Goal: Task Accomplishment & Management: Use online tool/utility

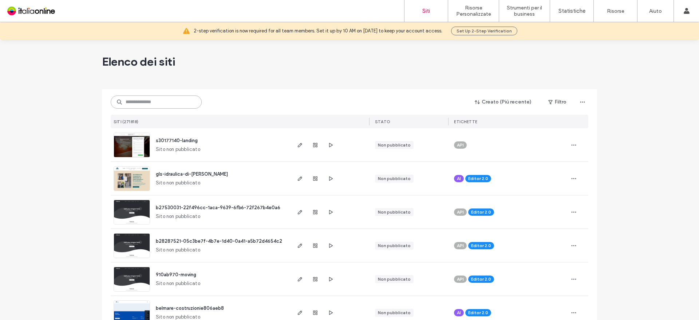
click at [154, 103] on input at bounding box center [156, 101] width 91 height 13
paste input "**********"
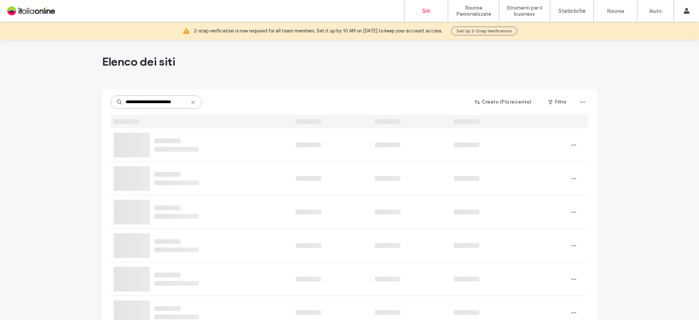
type input "**********"
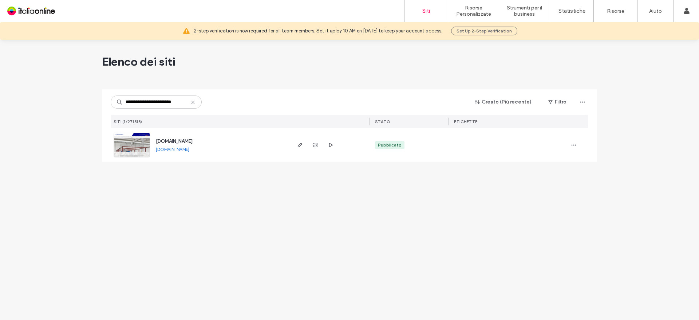
click at [182, 140] on span "www.artafast.com" at bounding box center [174, 140] width 37 height 5
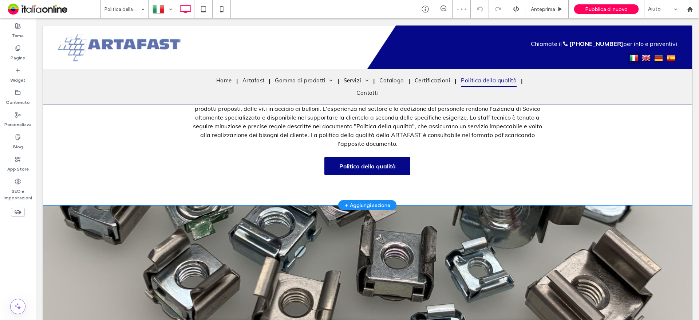
scroll to position [255, 0]
click at [367, 171] on span "Politica della qualità" at bounding box center [368, 166] width 62 height 15
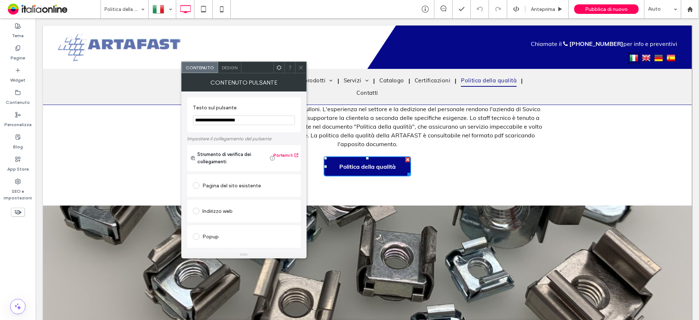
scroll to position [122, 0]
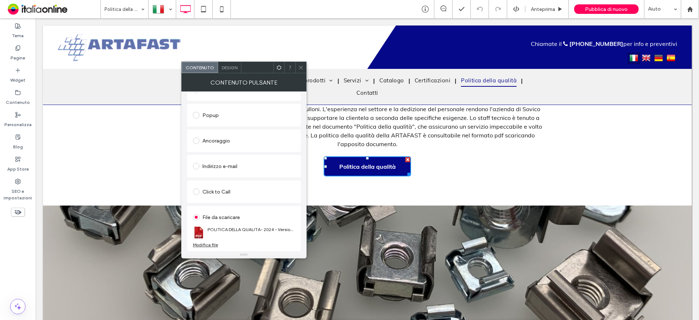
click at [210, 244] on div "Modifica file" at bounding box center [205, 244] width 25 height 5
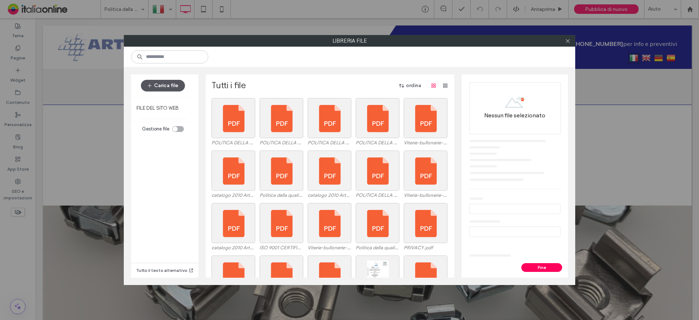
click at [169, 88] on button "Carica file" at bounding box center [163, 86] width 44 height 12
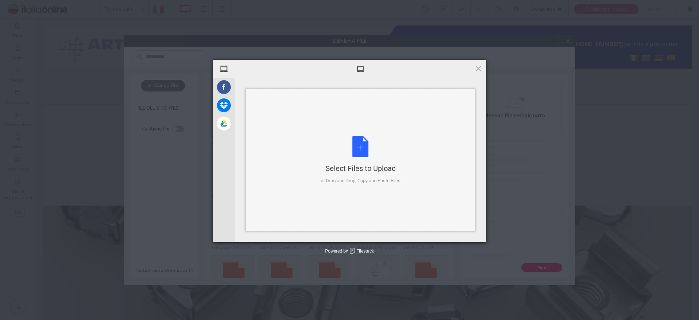
click at [370, 168] on div "Select Files to Upload" at bounding box center [361, 168] width 80 height 10
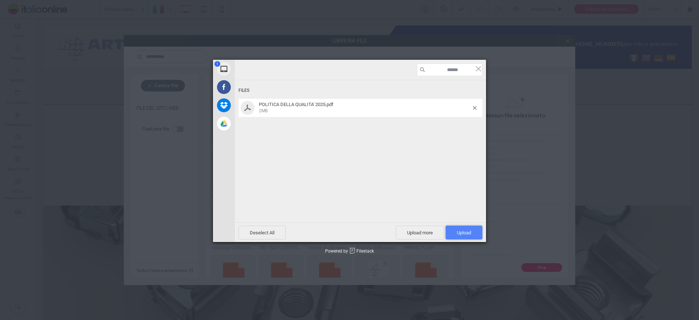
click at [470, 234] on span "Upload 1" at bounding box center [464, 232] width 14 height 5
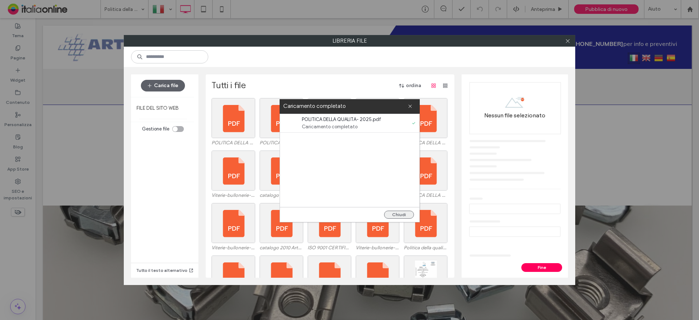
click at [396, 213] on button "Chiudi" at bounding box center [399, 215] width 30 height 8
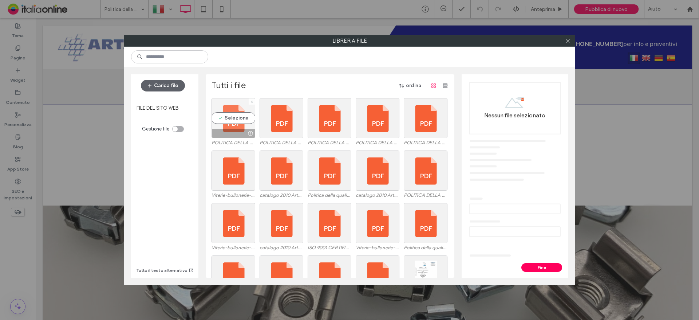
click at [233, 115] on div "Seleziona" at bounding box center [234, 118] width 44 height 40
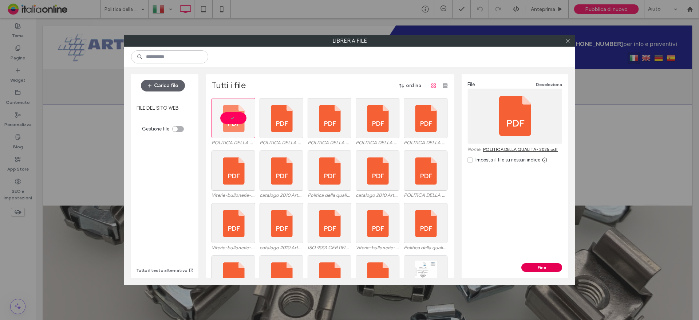
click at [548, 271] on button "Fine" at bounding box center [542, 267] width 41 height 9
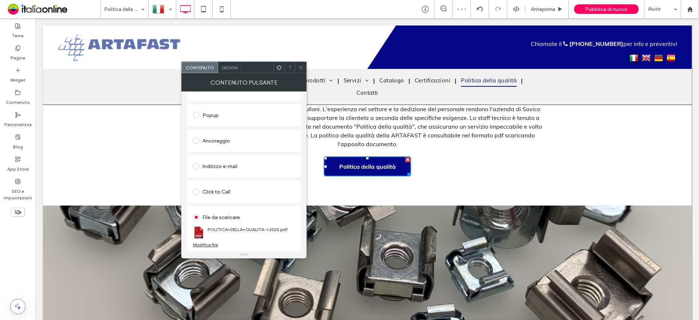
click at [300, 65] on icon at bounding box center [300, 67] width 5 height 5
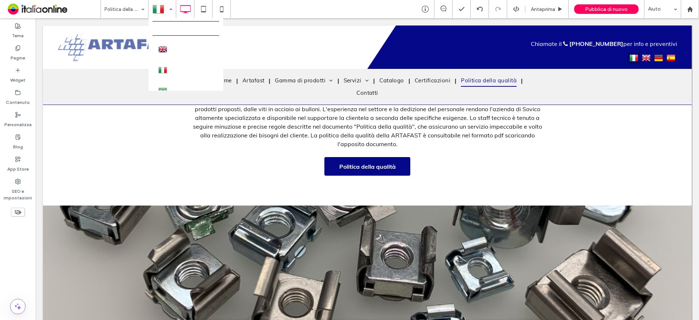
click at [164, 9] on div at bounding box center [162, 8] width 27 height 17
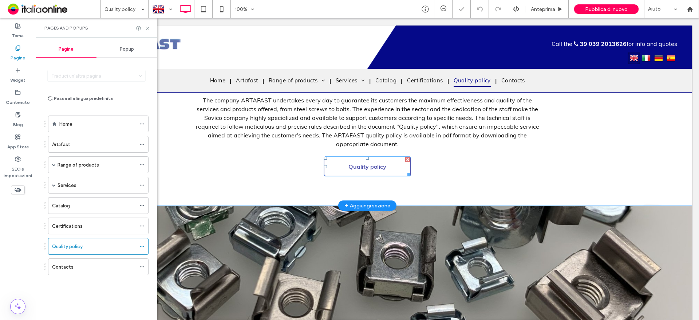
scroll to position [255, 0]
click at [371, 167] on span "Quality policy" at bounding box center [367, 166] width 43 height 15
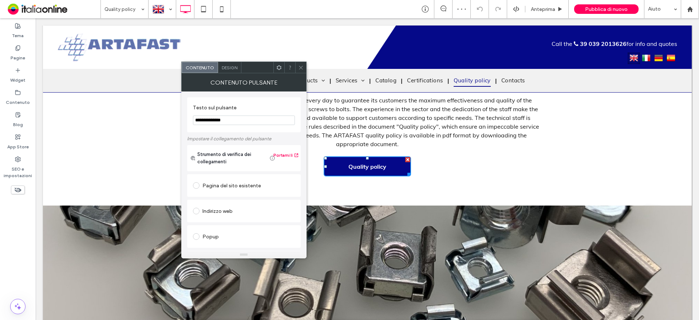
scroll to position [122, 0]
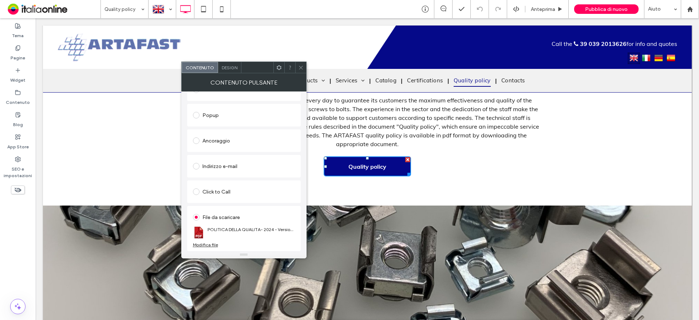
click at [206, 246] on div "Modifica file" at bounding box center [205, 244] width 25 height 5
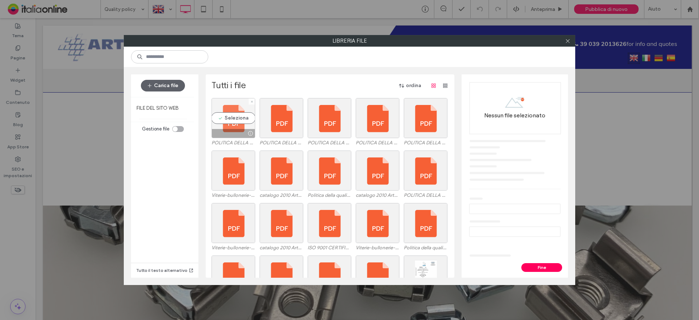
click at [236, 117] on div "Seleziona" at bounding box center [234, 118] width 44 height 40
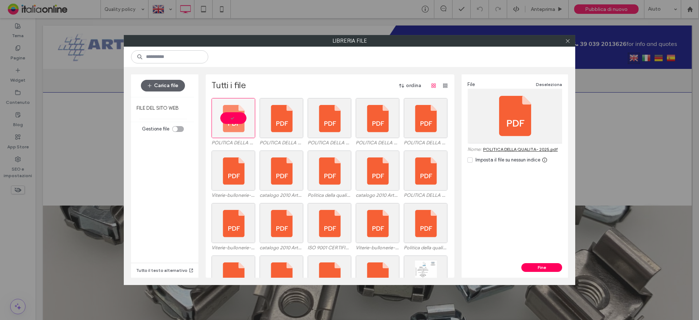
click at [547, 262] on div "File Deseleziona Nome: POLITICA DELLA QUALITA- 2025.pdf Imposta il file su ness…" at bounding box center [515, 168] width 106 height 189
click at [542, 266] on button "Fine" at bounding box center [542, 267] width 41 height 9
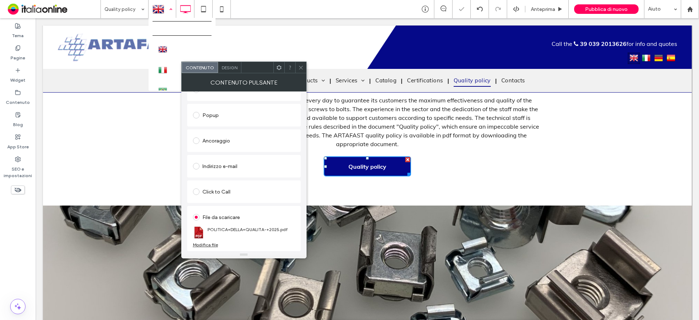
click at [161, 5] on div at bounding box center [162, 8] width 27 height 17
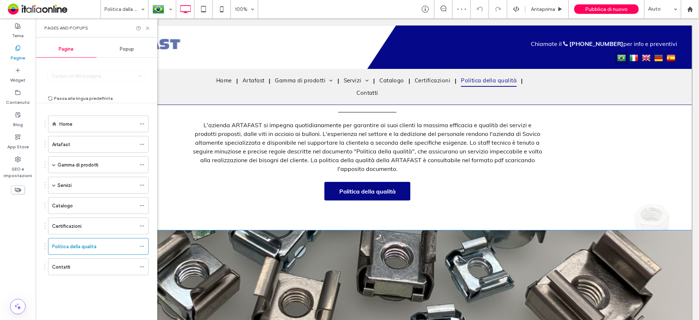
scroll to position [219, 0]
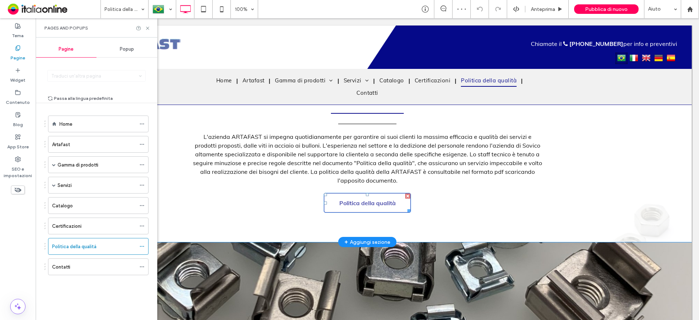
click at [363, 204] on span "Politica della qualità" at bounding box center [368, 203] width 62 height 15
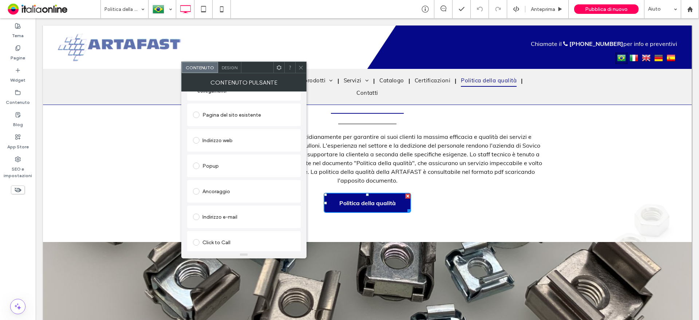
scroll to position [122, 0]
click at [208, 241] on section "POLITICA DELLA QUALITA- 2024 - Versione sito Internet.pdf" at bounding box center [244, 232] width 102 height 19
click at [211, 244] on div "Modifica file" at bounding box center [205, 244] width 25 height 5
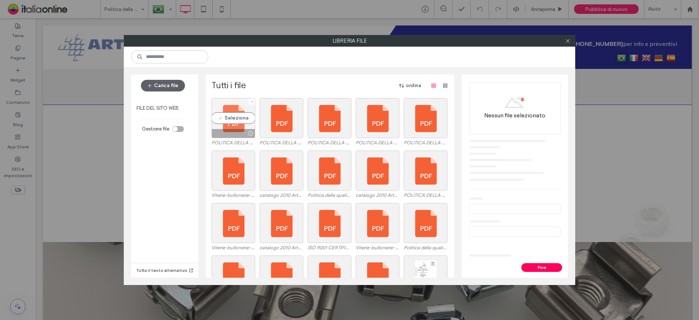
click at [220, 114] on div "Seleziona" at bounding box center [234, 118] width 44 height 40
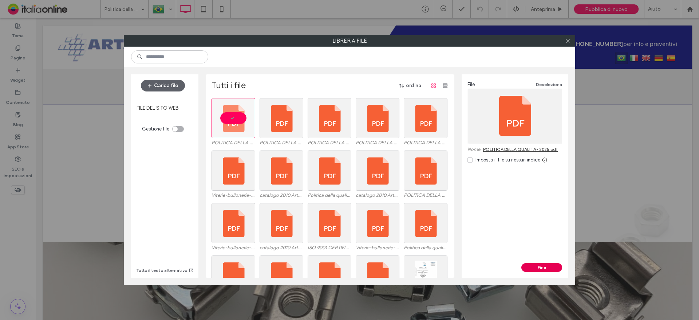
click at [530, 265] on button "Fine" at bounding box center [542, 267] width 41 height 9
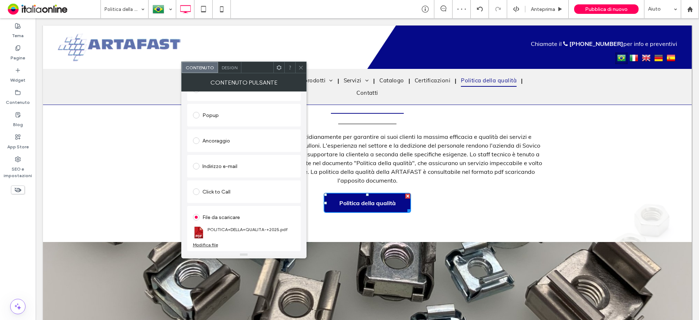
click at [303, 65] on icon at bounding box center [300, 67] width 5 height 5
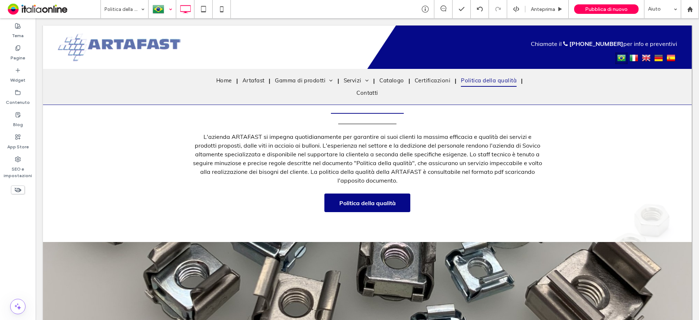
click at [163, 8] on div at bounding box center [162, 8] width 27 height 17
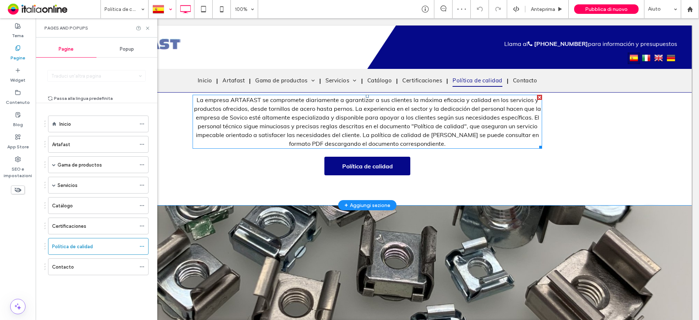
scroll to position [255, 0]
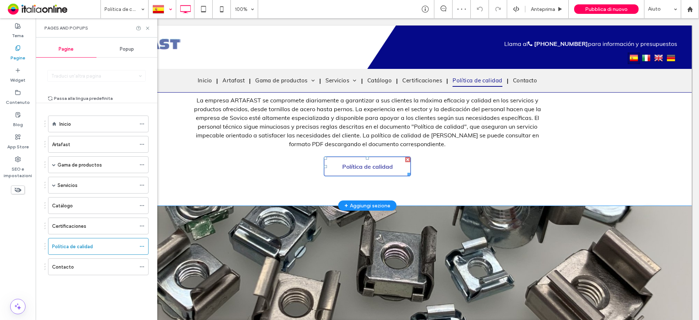
click at [369, 169] on span "Política de calidad" at bounding box center [368, 166] width 56 height 15
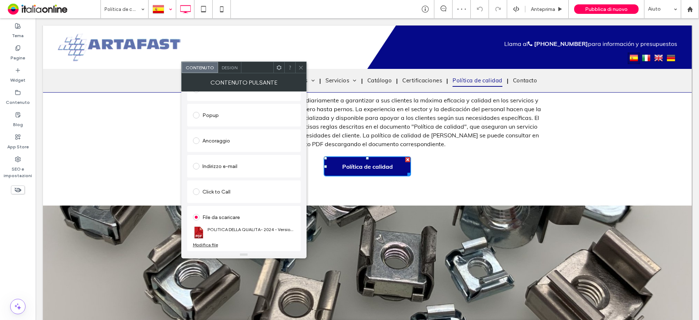
scroll to position [122, 0]
click at [209, 241] on section "POLITICA DELLA QUALITA- 2024 - Versione sito Internet.pdf" at bounding box center [244, 232] width 102 height 19
click at [210, 245] on div "Modifica file" at bounding box center [205, 244] width 25 height 5
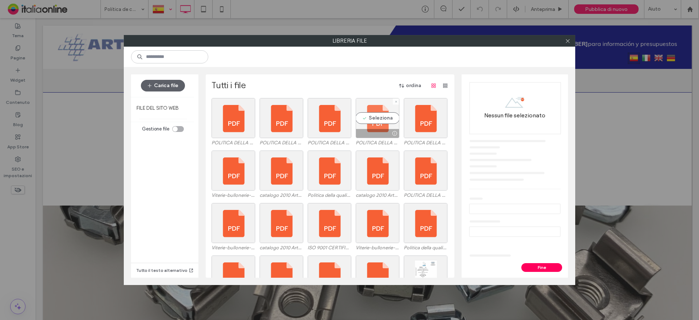
click at [357, 129] on div at bounding box center [377, 133] width 43 height 9
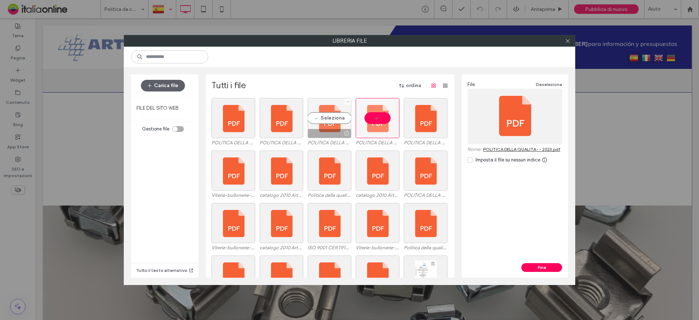
click at [318, 128] on div "Seleziona" at bounding box center [330, 118] width 44 height 40
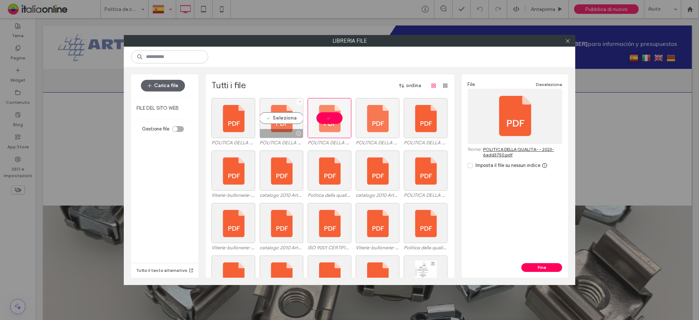
click at [272, 129] on div at bounding box center [281, 133] width 43 height 9
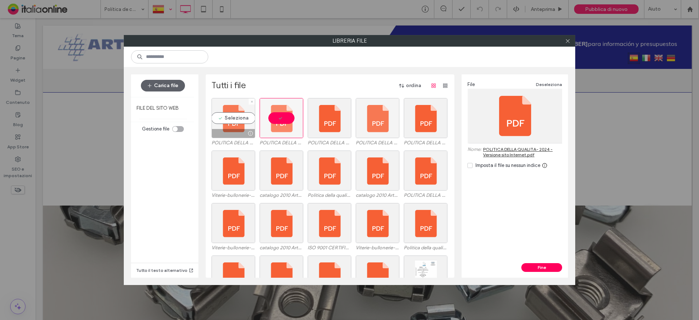
drag, startPoint x: 248, startPoint y: 129, endPoint x: 241, endPoint y: 129, distance: 6.2
click at [246, 130] on div at bounding box center [250, 133] width 9 height 6
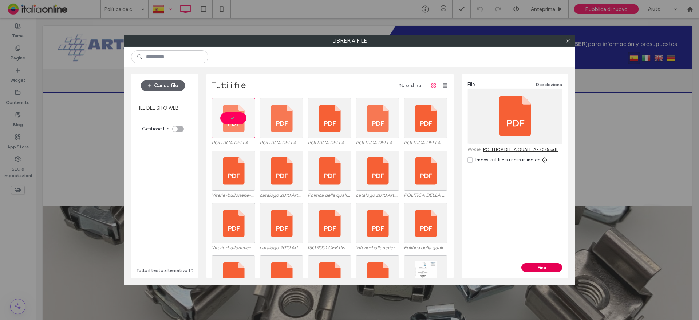
click at [539, 268] on button "Fine" at bounding box center [542, 267] width 41 height 9
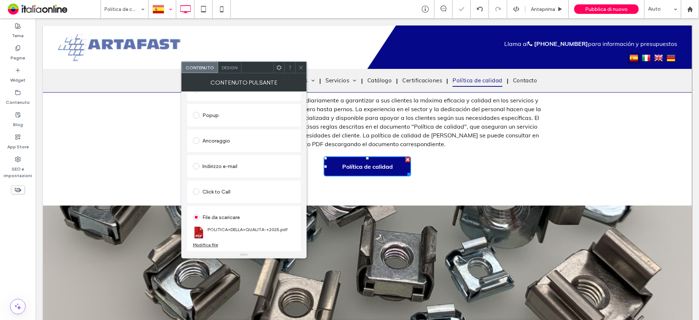
click at [299, 67] on icon at bounding box center [300, 67] width 5 height 5
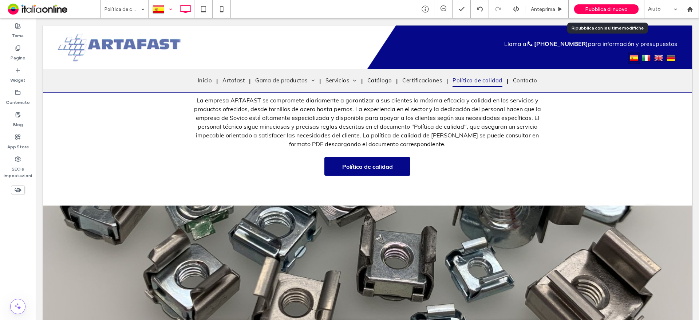
click at [607, 5] on div "Pubblica di nuovo" at bounding box center [606, 8] width 64 height 9
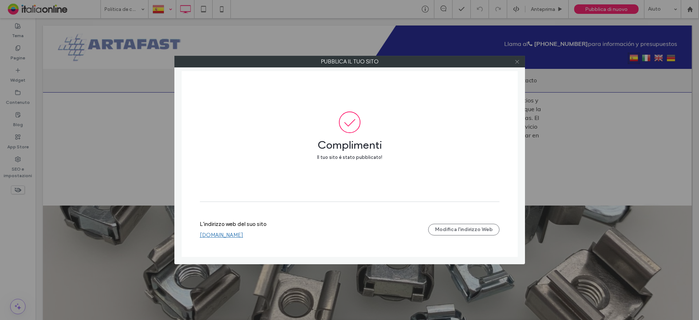
click at [518, 59] on icon at bounding box center [517, 61] width 5 height 5
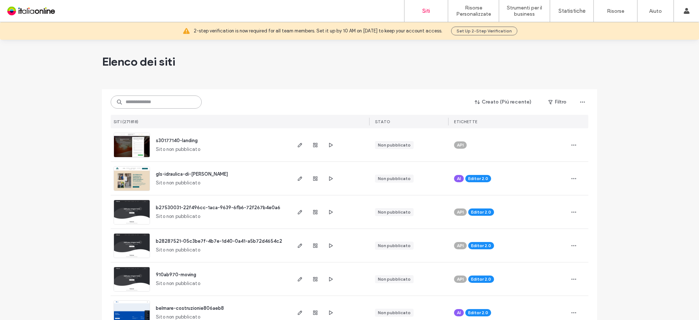
click at [159, 102] on input at bounding box center [156, 101] width 91 height 13
paste input "**********"
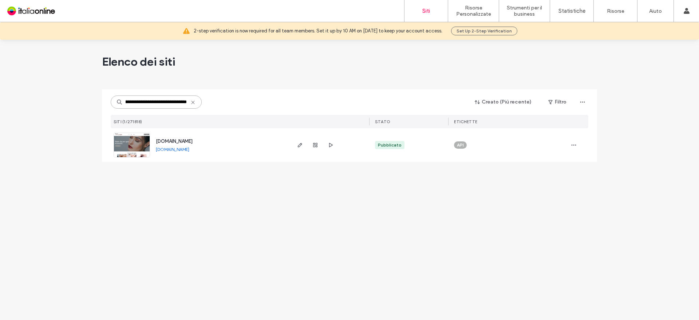
type input "**********"
click at [193, 141] on span "[DOMAIN_NAME]" at bounding box center [174, 140] width 37 height 5
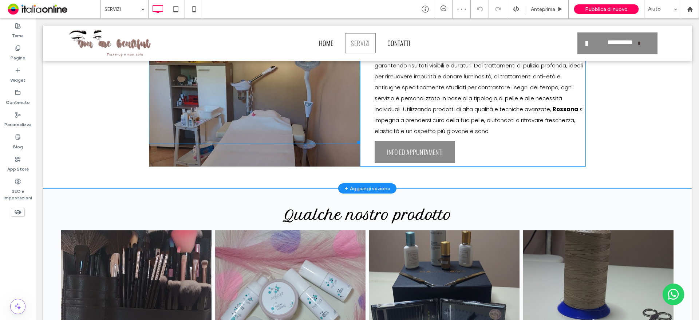
scroll to position [1158, 0]
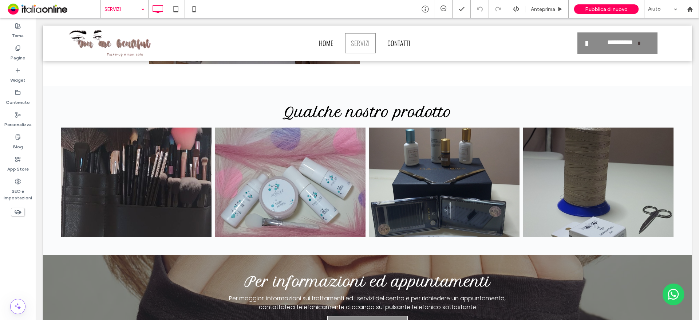
click at [110, 11] on input at bounding box center [123, 9] width 36 height 18
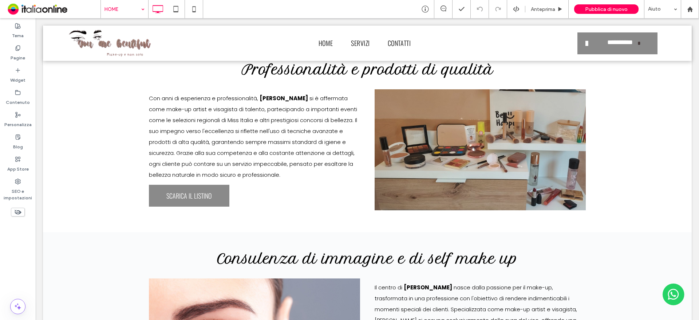
scroll to position [728, 0]
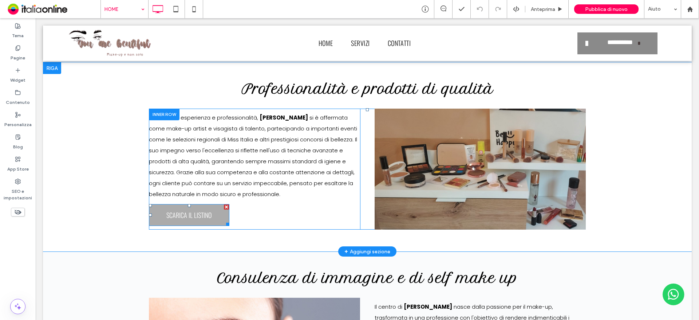
click at [190, 207] on span "SCARICA IL LISTINO" at bounding box center [189, 215] width 50 height 17
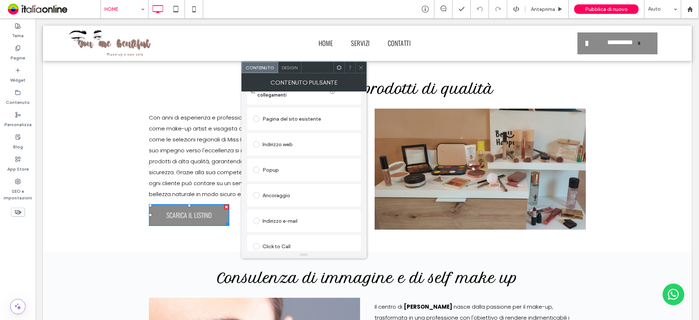
scroll to position [122, 0]
click at [266, 242] on div "Modifica file" at bounding box center [265, 244] width 25 height 5
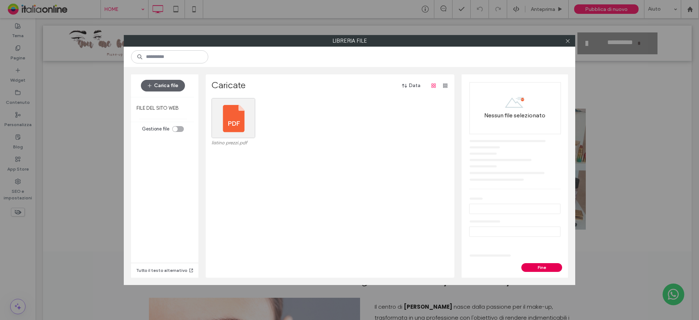
click at [534, 267] on button "Fine" at bounding box center [542, 267] width 41 height 9
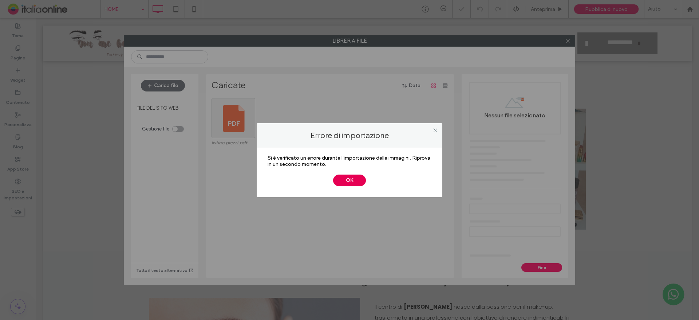
click at [357, 184] on button "OK" at bounding box center [349, 180] width 33 height 12
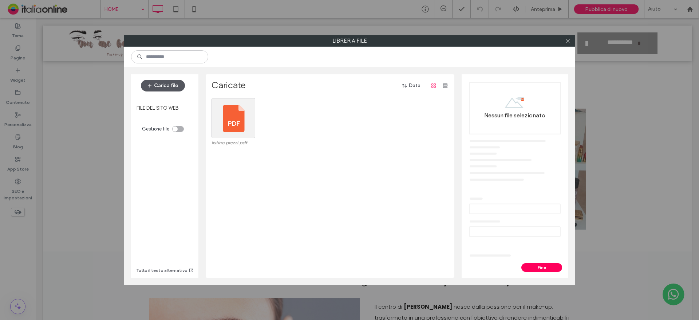
click at [165, 83] on button "Carica file" at bounding box center [163, 86] width 44 height 12
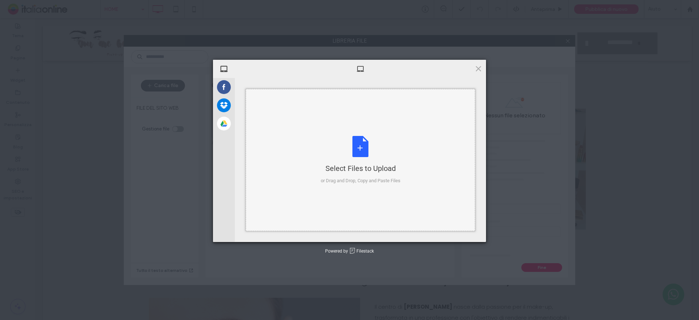
click at [374, 169] on div "Select Files to Upload" at bounding box center [361, 168] width 80 height 10
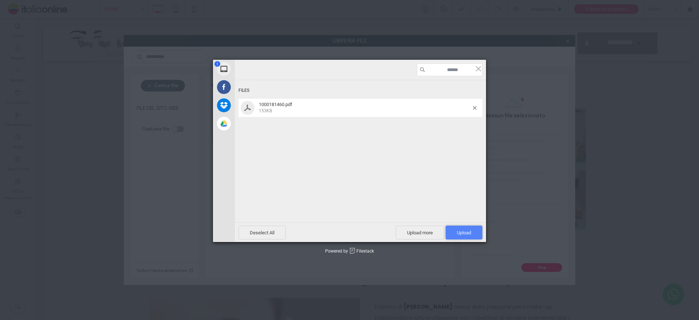
click at [470, 231] on span "Upload 1" at bounding box center [464, 232] width 14 height 5
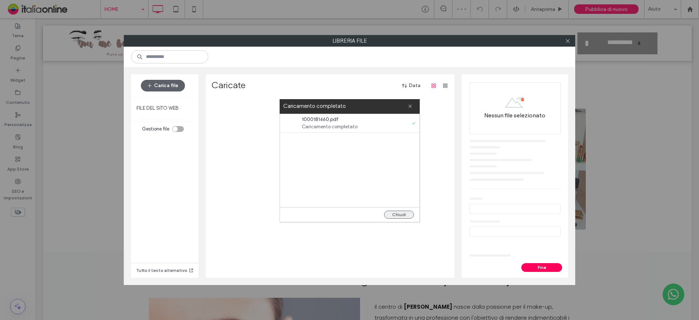
click at [395, 215] on button "Chiudi" at bounding box center [399, 215] width 30 height 8
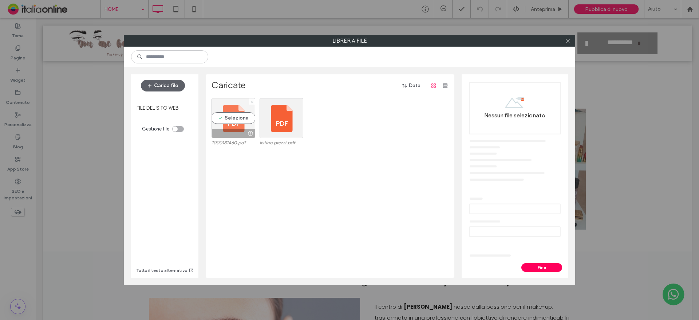
click at [238, 119] on div "Seleziona" at bounding box center [234, 118] width 44 height 40
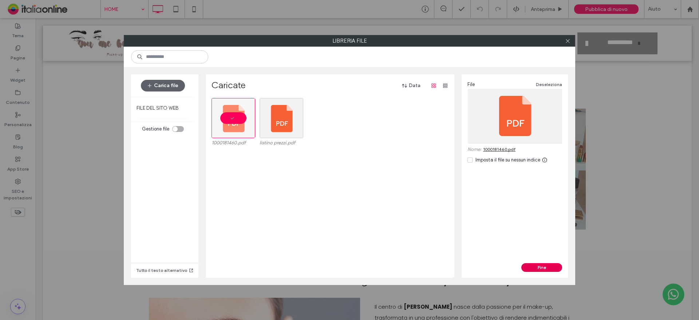
click at [543, 265] on button "Fine" at bounding box center [542, 267] width 41 height 9
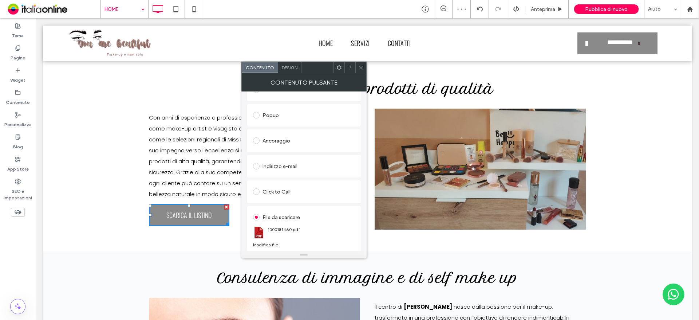
click at [362, 66] on icon at bounding box center [360, 67] width 5 height 5
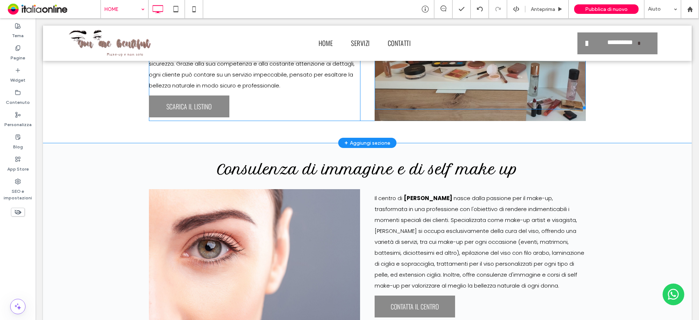
scroll to position [838, 0]
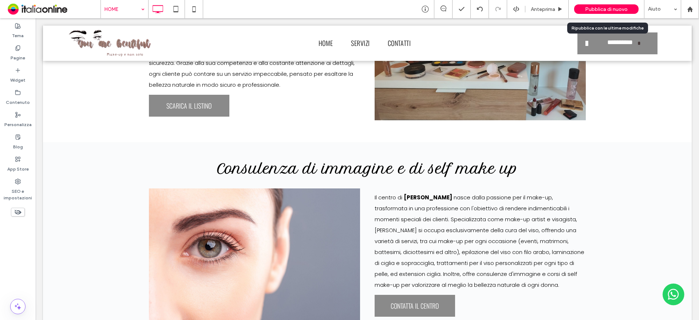
click at [608, 10] on span "Pubblica di nuovo" at bounding box center [606, 9] width 43 height 6
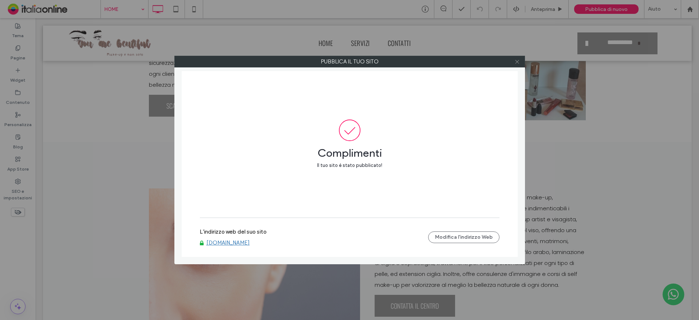
click at [516, 62] on icon at bounding box center [517, 61] width 5 height 5
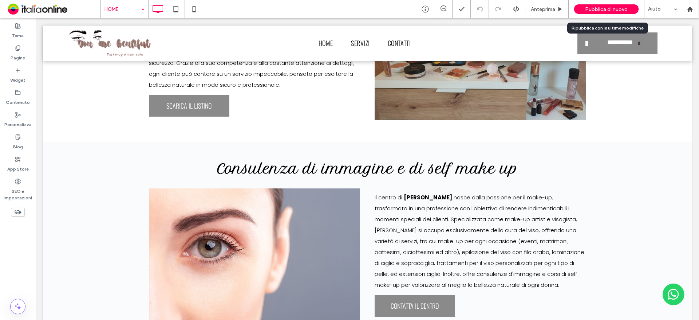
click at [595, 10] on span "Pubblica di nuovo" at bounding box center [606, 9] width 43 height 6
